Goal: Task Accomplishment & Management: Complete application form

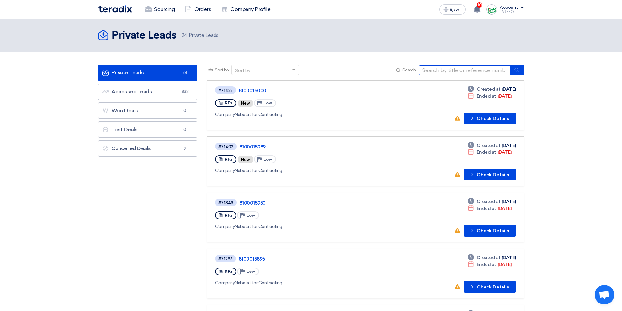
click at [429, 72] on input at bounding box center [463, 70] width 91 height 10
type input "71433"
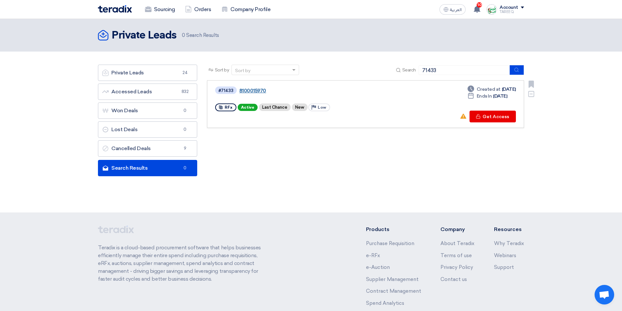
click at [261, 89] on link "8100015970" at bounding box center [320, 91] width 163 height 6
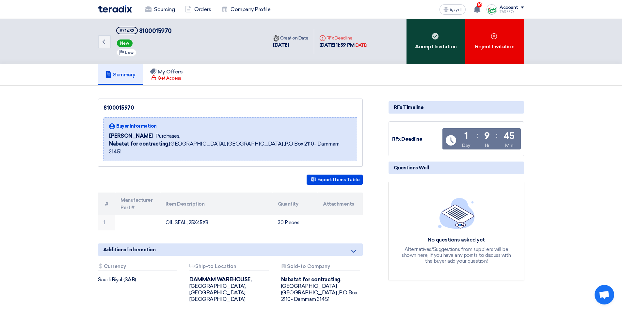
click at [436, 48] on div "Accept Invitation" at bounding box center [435, 41] width 59 height 45
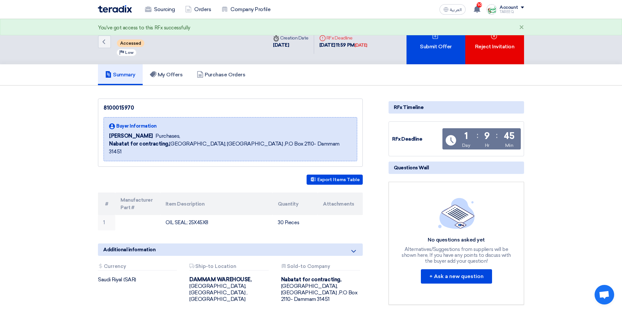
click at [436, 48] on div "Submit Offer" at bounding box center [435, 41] width 59 height 45
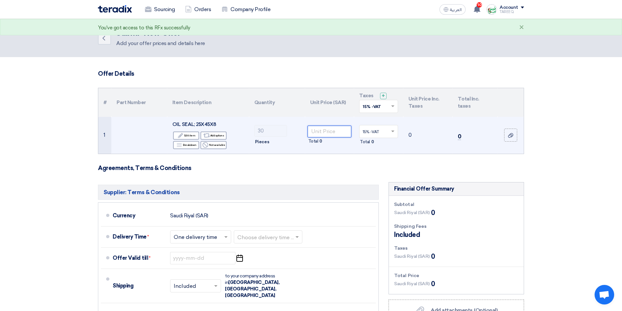
click at [338, 131] on input "number" at bounding box center [329, 132] width 44 height 12
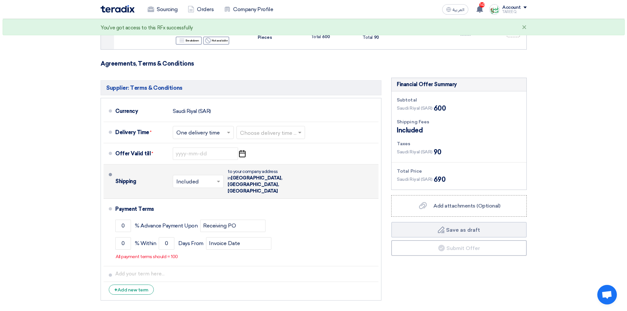
scroll to position [131, 0]
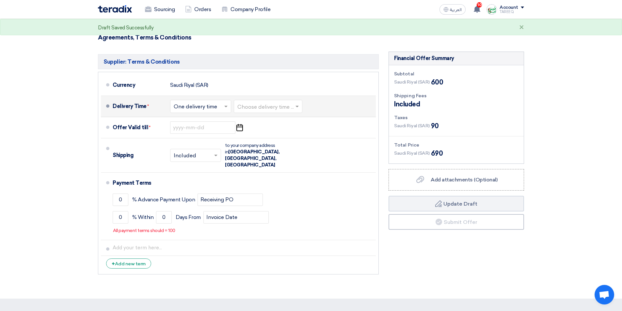
type input "20"
click at [268, 107] on input "text" at bounding box center [268, 106] width 62 height 9
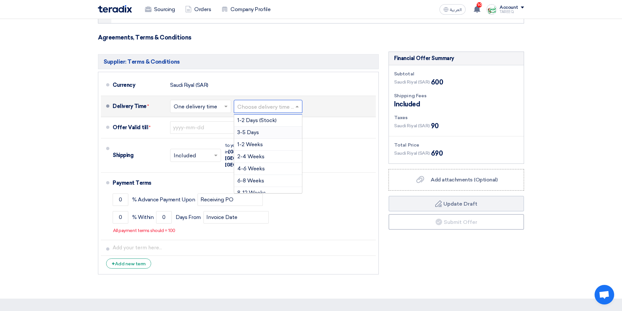
click at [258, 134] on span "3-5 Days" at bounding box center [248, 132] width 22 height 6
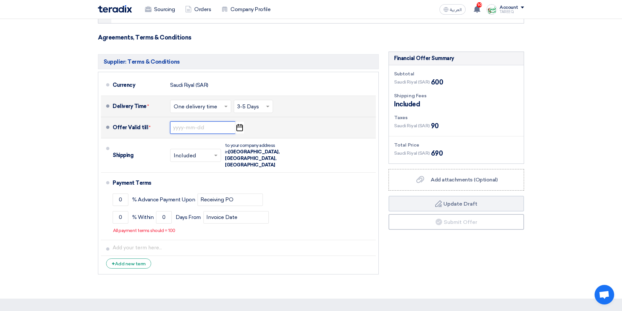
drag, startPoint x: 183, startPoint y: 130, endPoint x: 187, endPoint y: 129, distance: 4.4
click at [183, 130] on input at bounding box center [202, 127] width 65 height 12
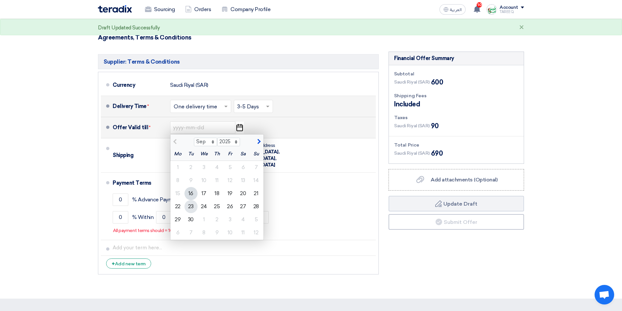
click at [191, 210] on div "23" at bounding box center [190, 206] width 13 height 13
type input "9/23/2025"
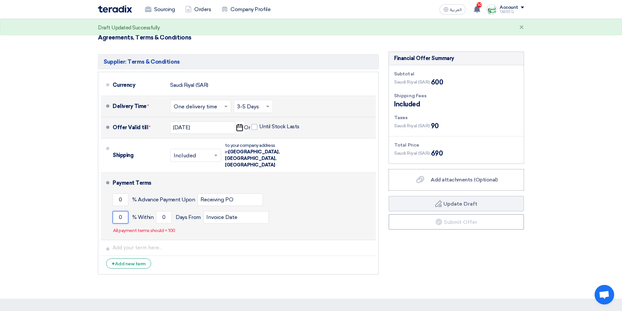
click at [114, 211] on input "0" at bounding box center [121, 217] width 16 height 12
type input "100"
click at [157, 211] on input "0" at bounding box center [164, 217] width 16 height 12
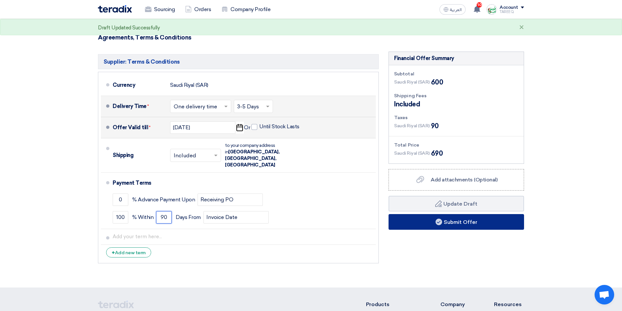
type input "90"
click at [474, 225] on button "Submit Offer" at bounding box center [455, 222] width 135 height 16
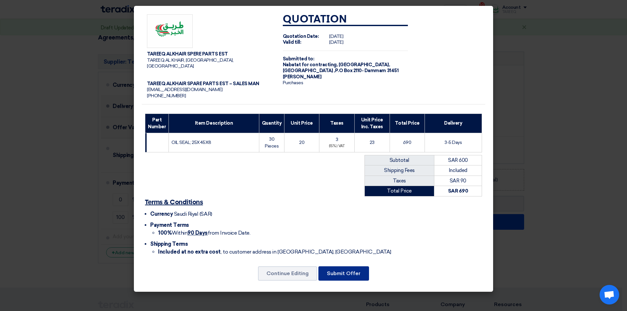
drag, startPoint x: 333, startPoint y: 265, endPoint x: 331, endPoint y: 260, distance: 5.6
click at [333, 266] on button "Submit Offer" at bounding box center [343, 273] width 51 height 14
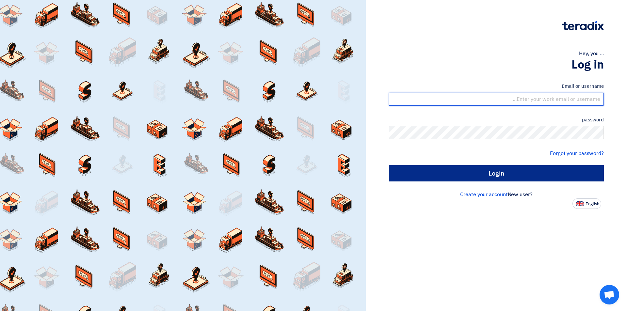
type input "[EMAIL_ADDRESS][DOMAIN_NAME]"
click at [432, 168] on input "Login" at bounding box center [496, 173] width 215 height 16
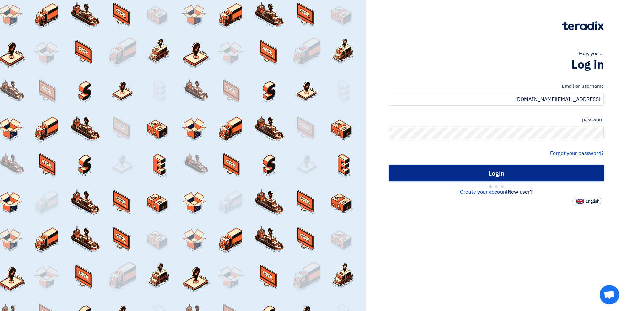
type input "Sign in"
